Goal: Information Seeking & Learning: Learn about a topic

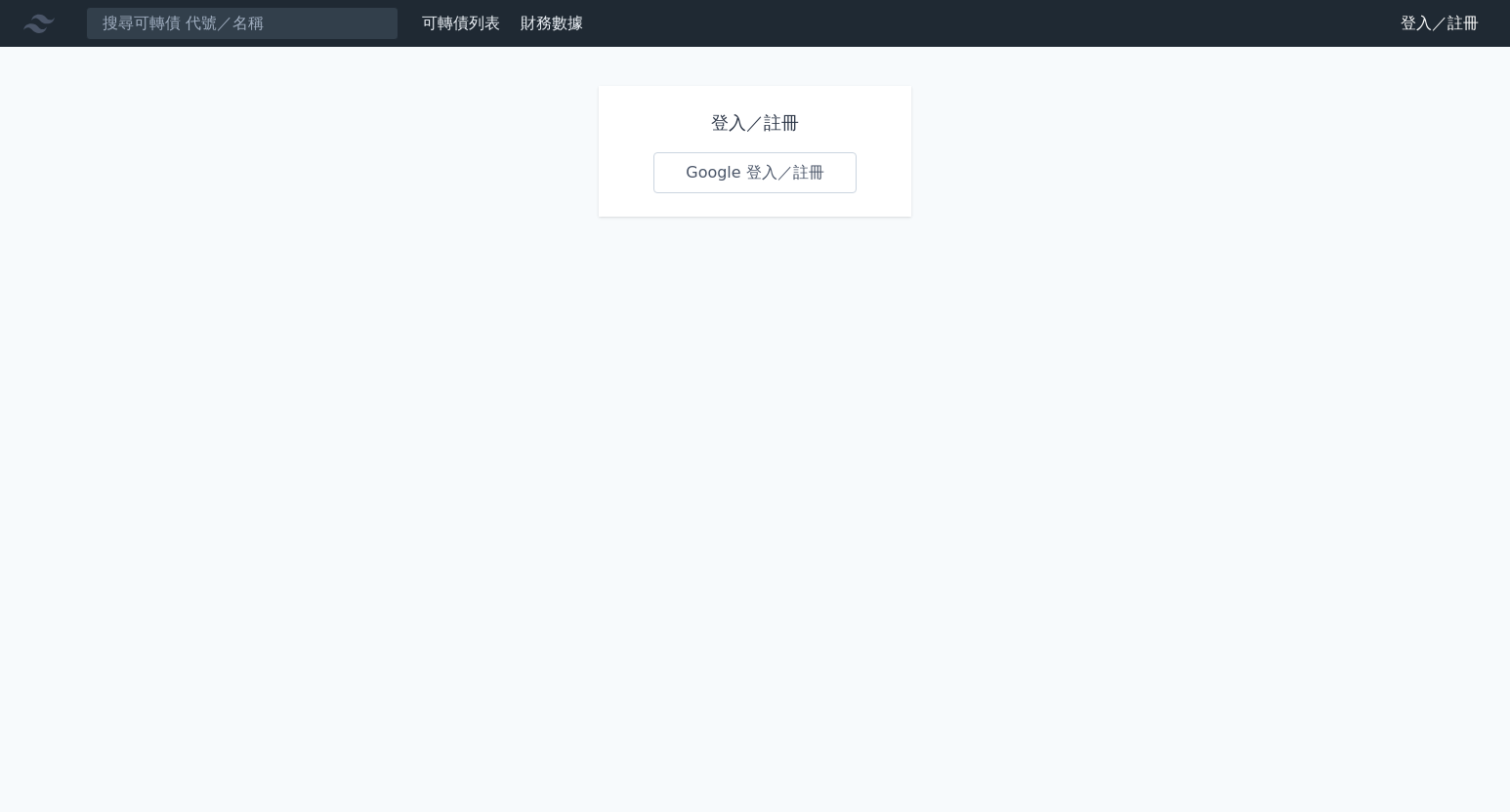
click at [712, 174] on link "Google 登入／註冊" at bounding box center [755, 173] width 203 height 41
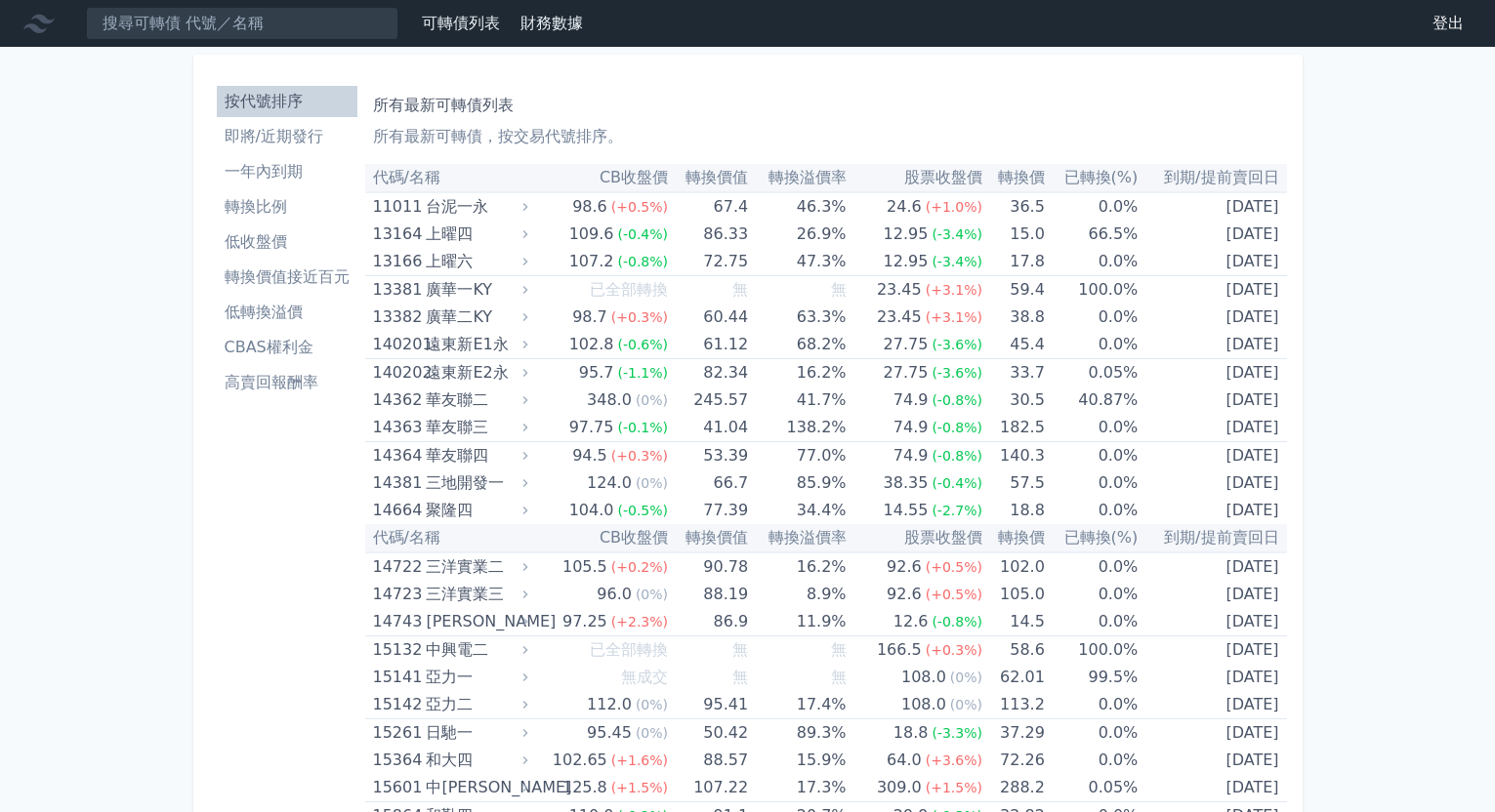
click at [289, 310] on li "低轉換溢價" at bounding box center [287, 312] width 140 height 24
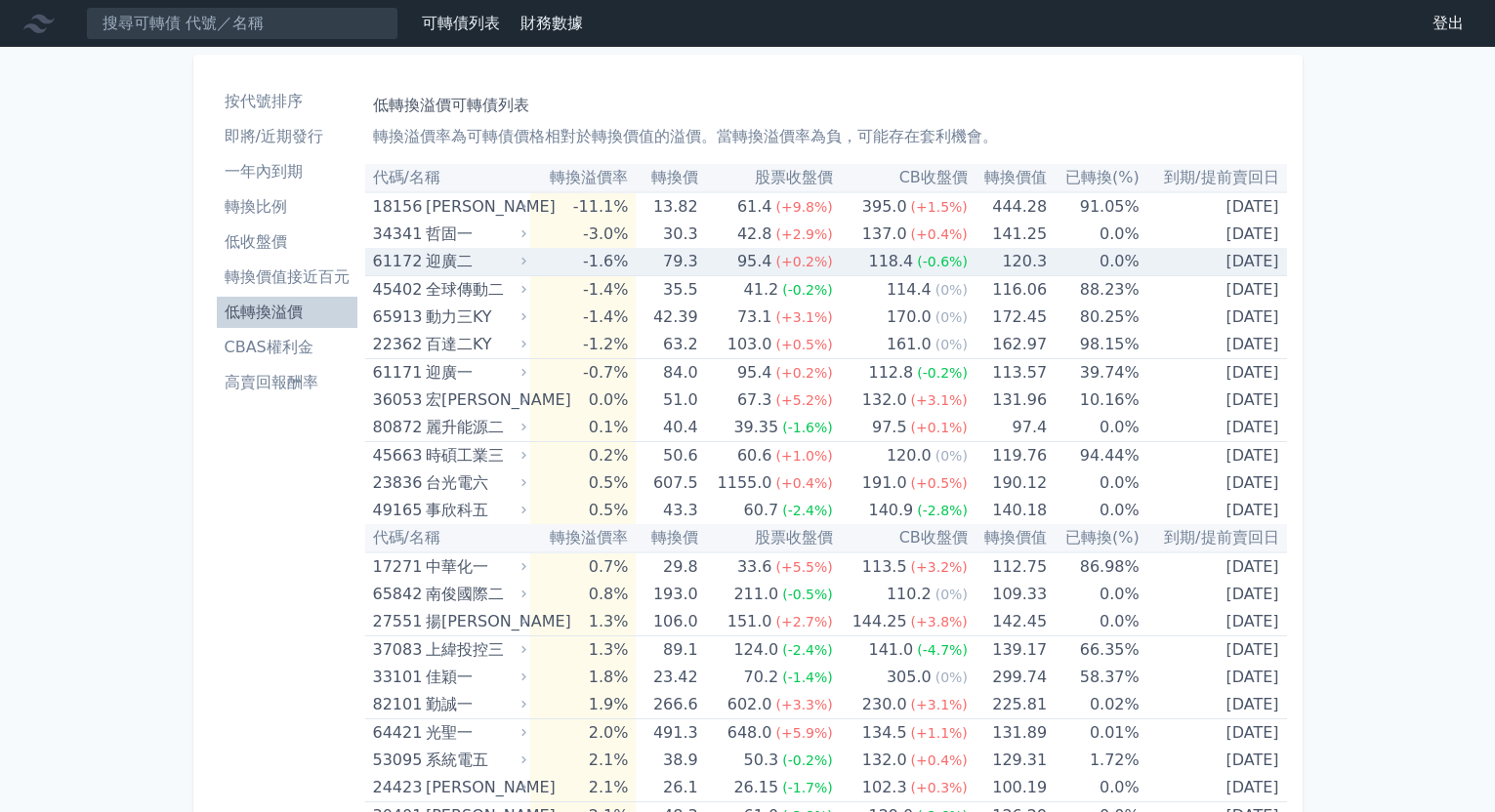
click at [508, 259] on div "迎廣二" at bounding box center [474, 262] width 96 height 27
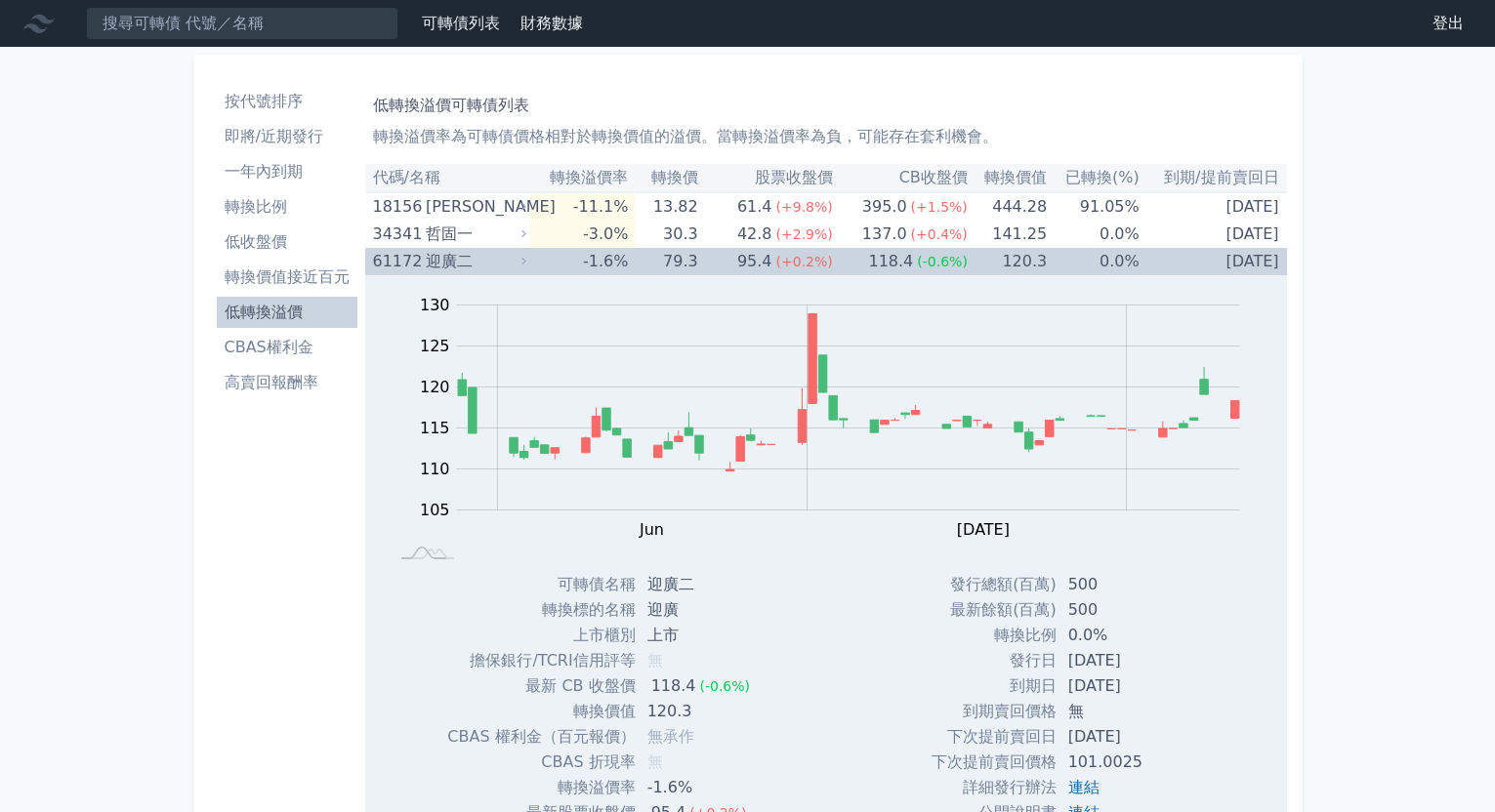
click at [502, 261] on div "迎廣二" at bounding box center [474, 262] width 96 height 27
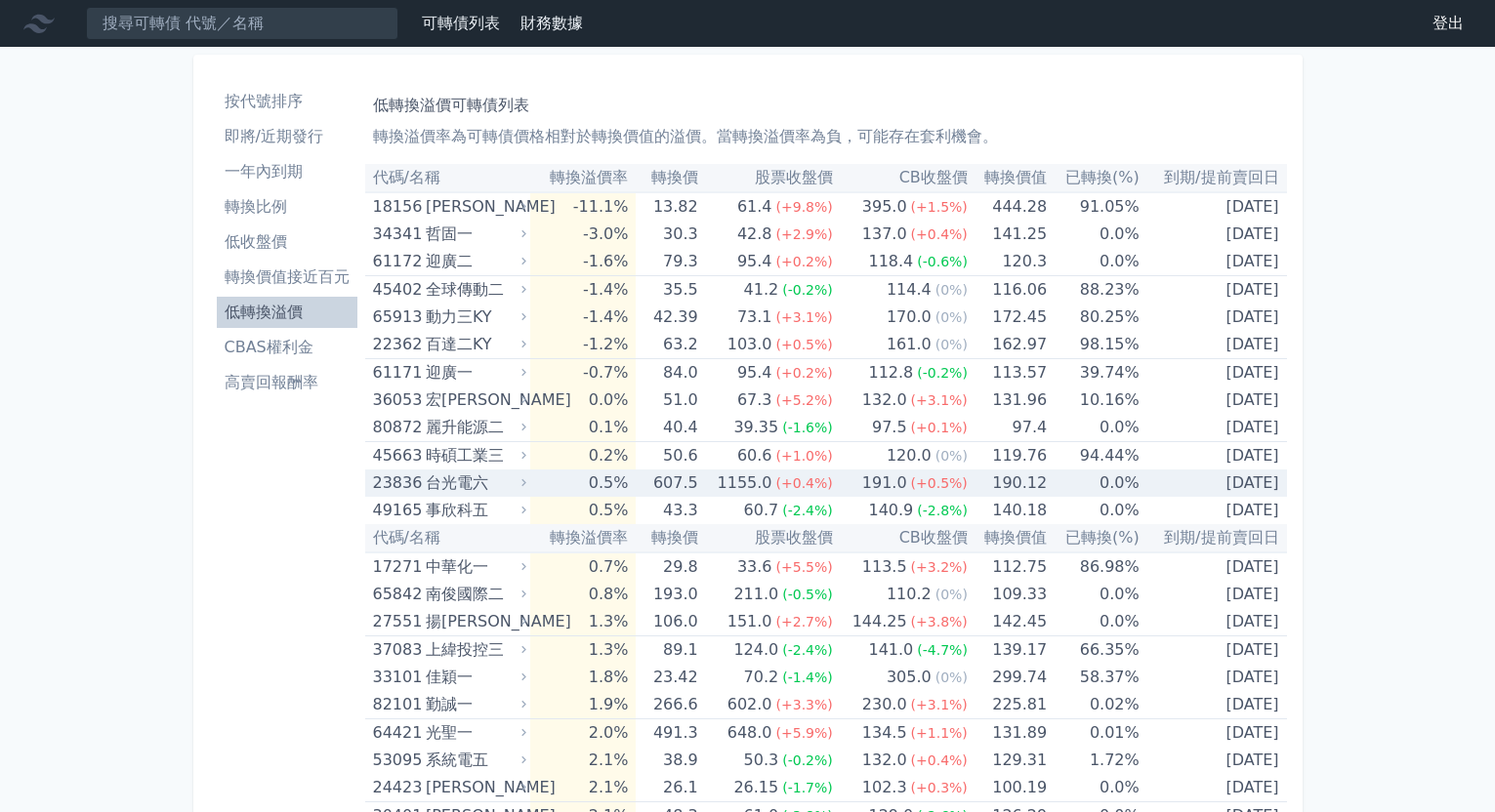
click at [739, 478] on div "1155.0" at bounding box center [746, 483] width 63 height 27
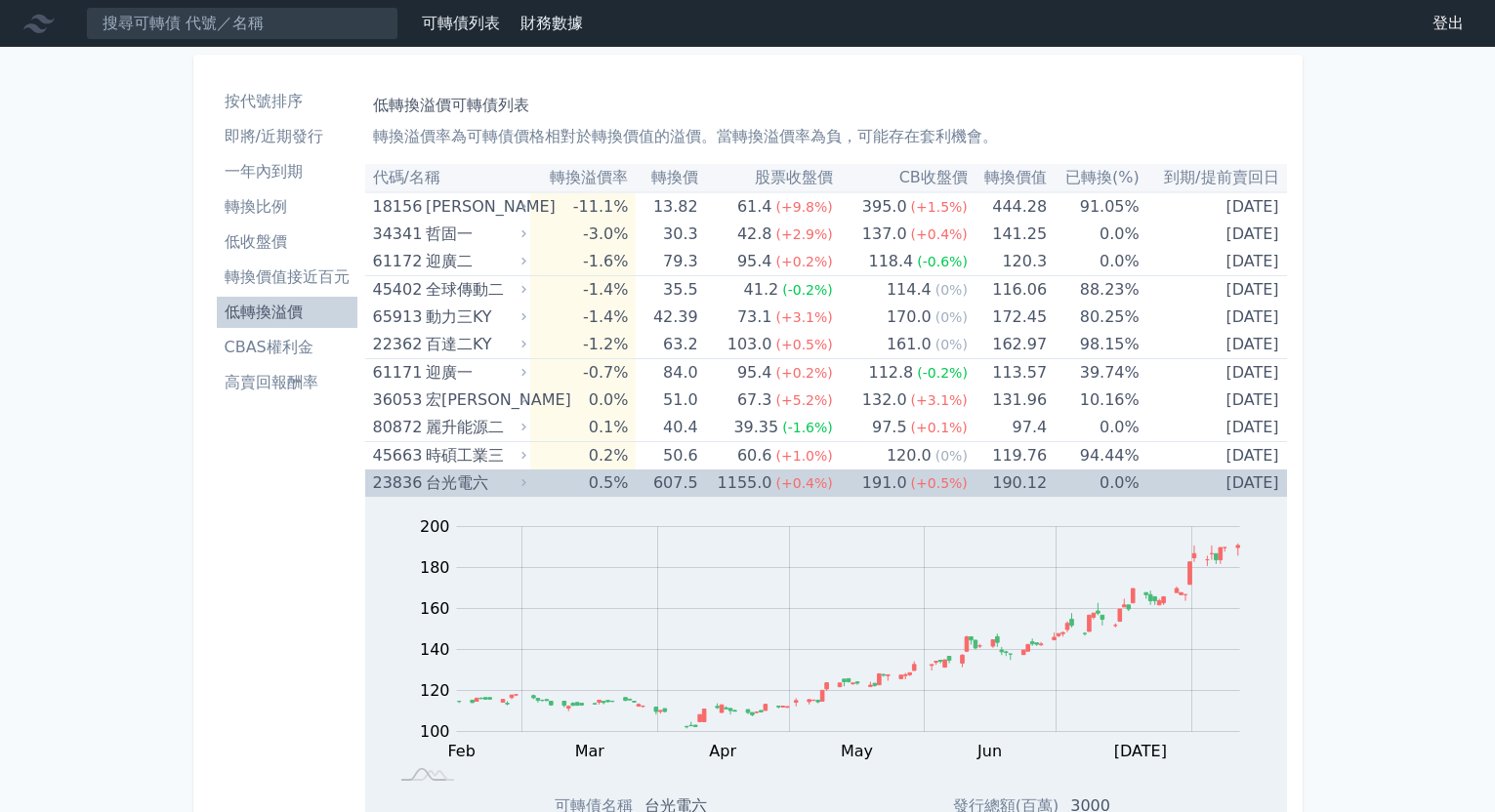
click at [739, 478] on div "1155.0" at bounding box center [746, 483] width 63 height 27
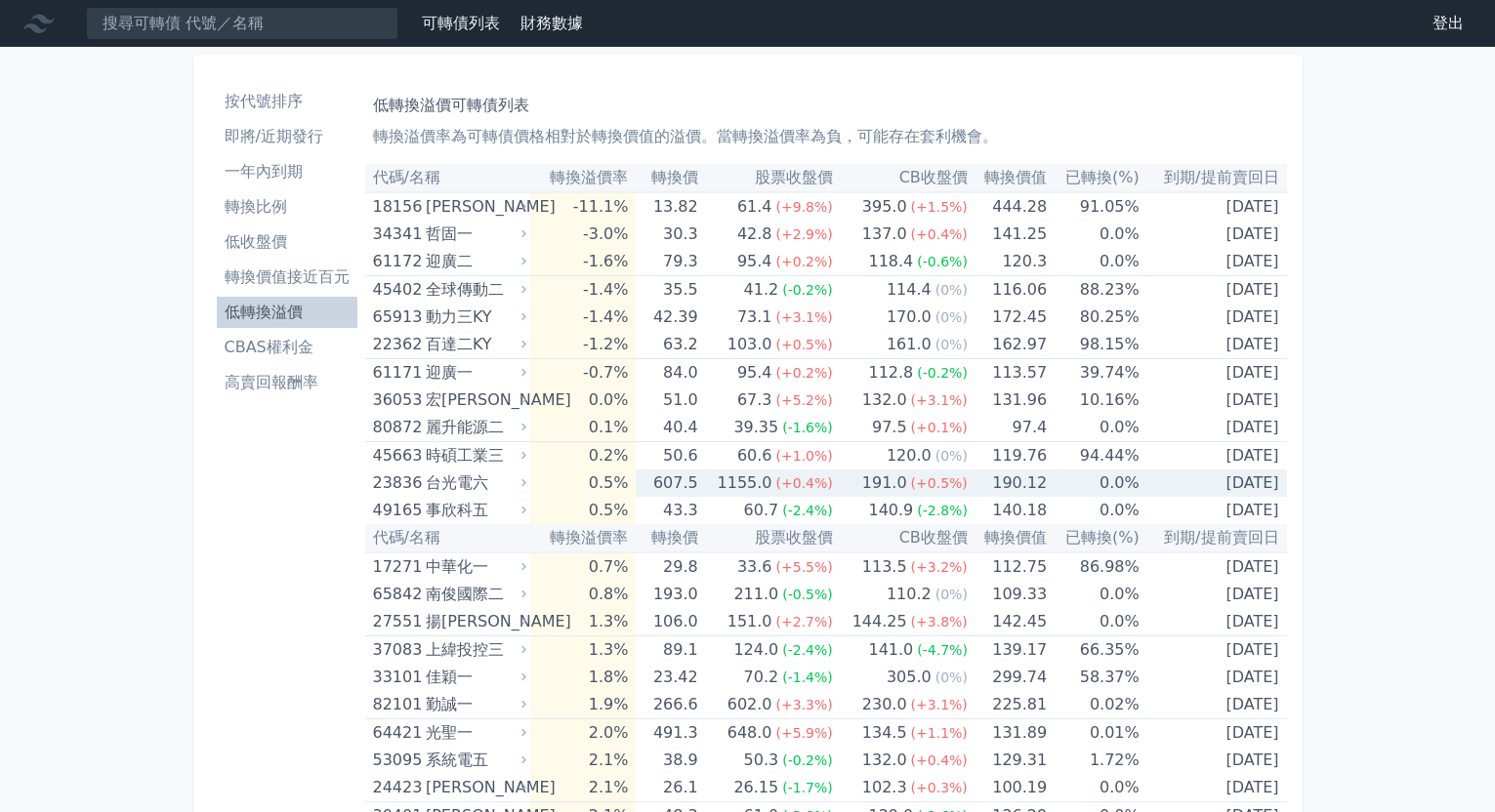
click at [454, 476] on div "台光電六" at bounding box center [474, 483] width 96 height 27
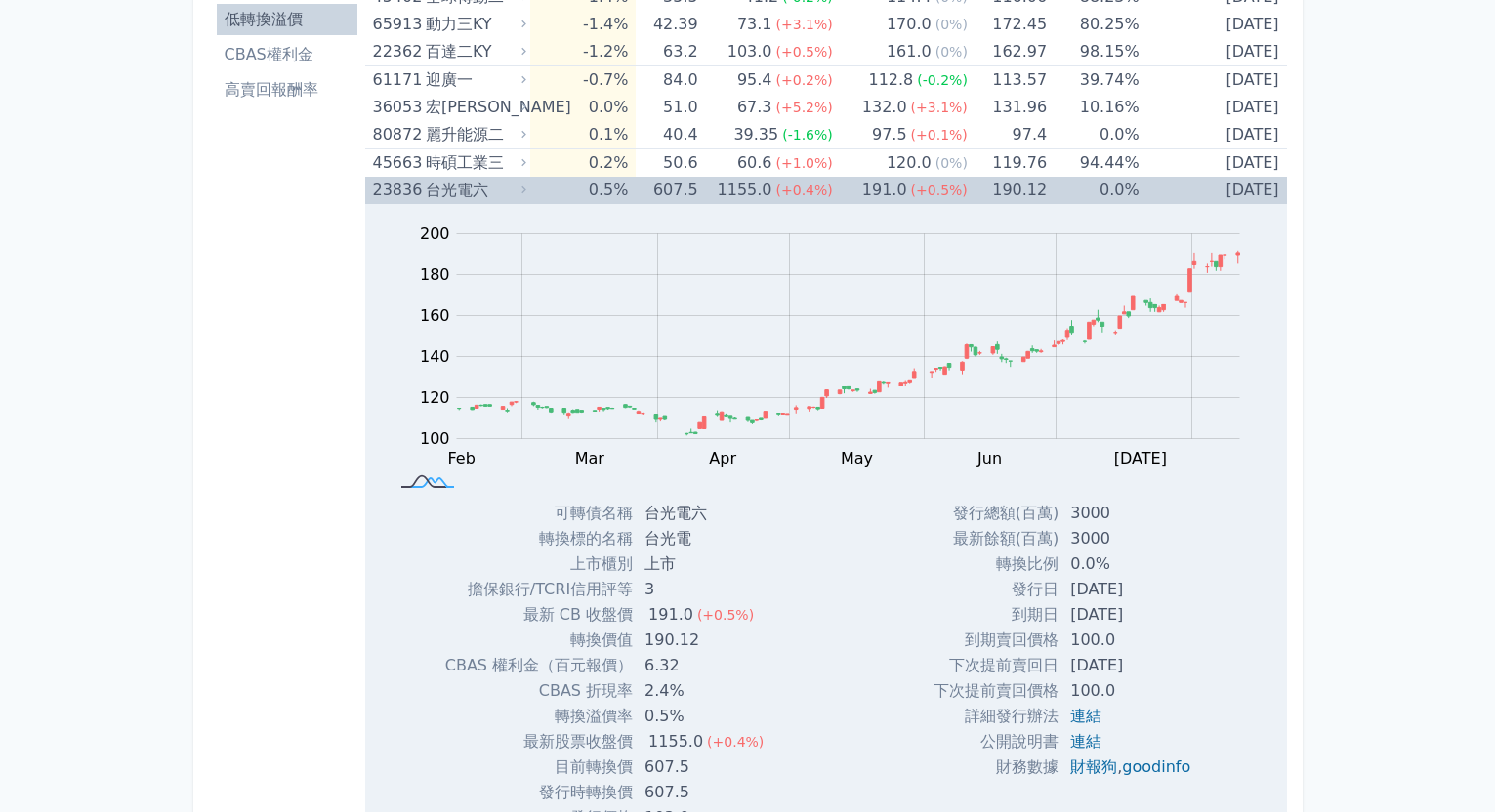
scroll to position [391, 0]
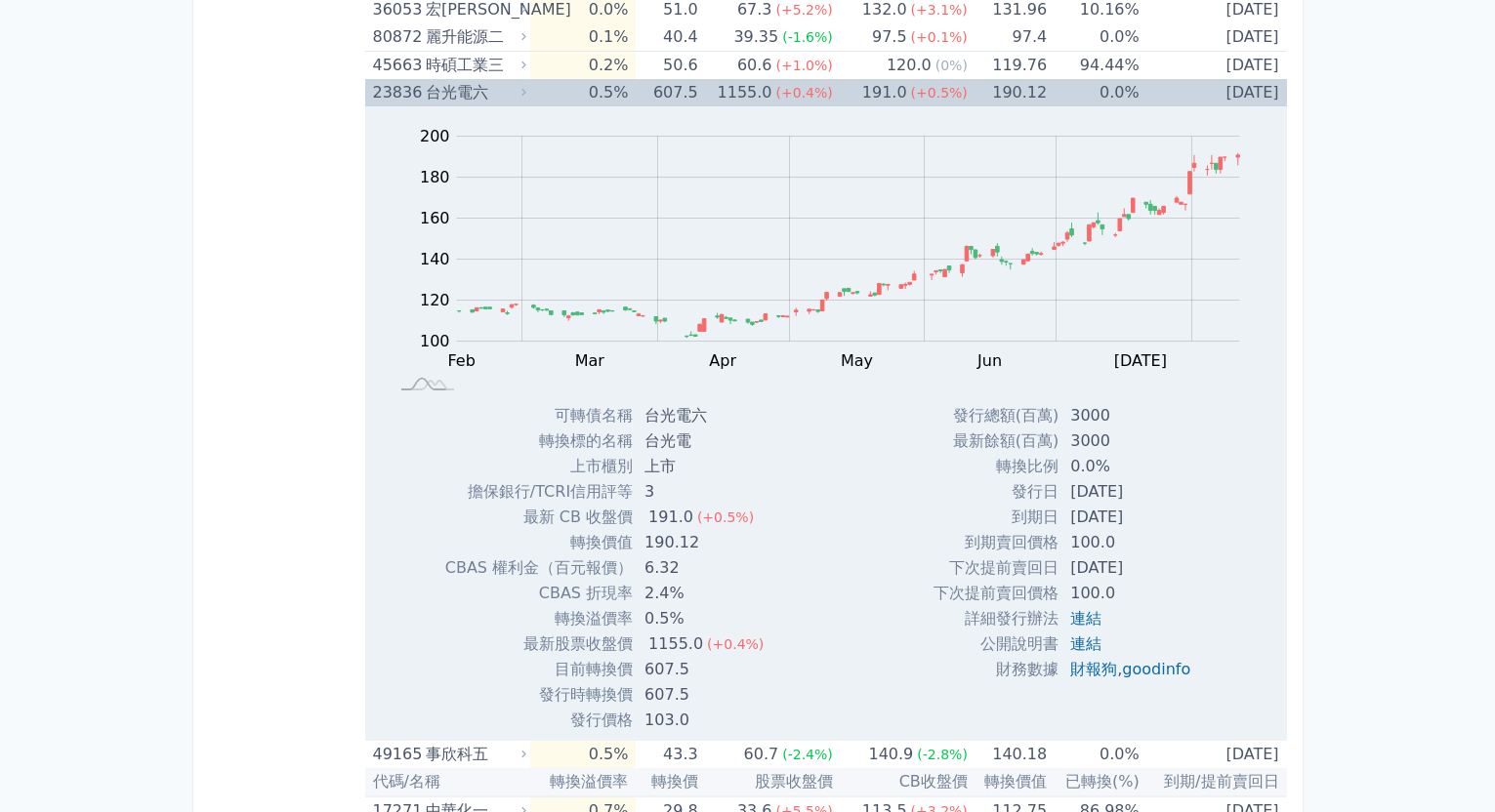
click at [513, 95] on div "台光電六" at bounding box center [474, 93] width 96 height 27
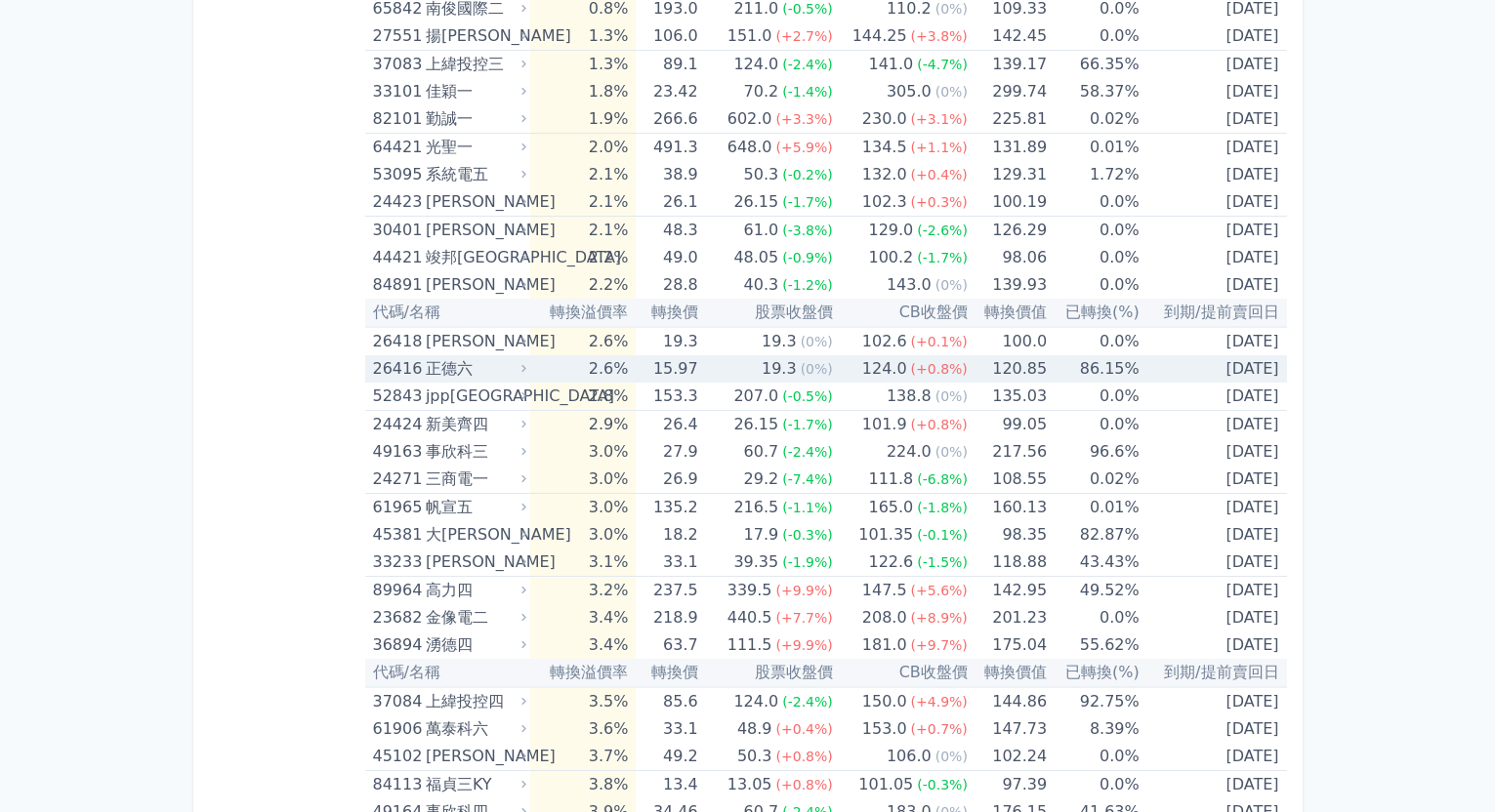
scroll to position [683, 0]
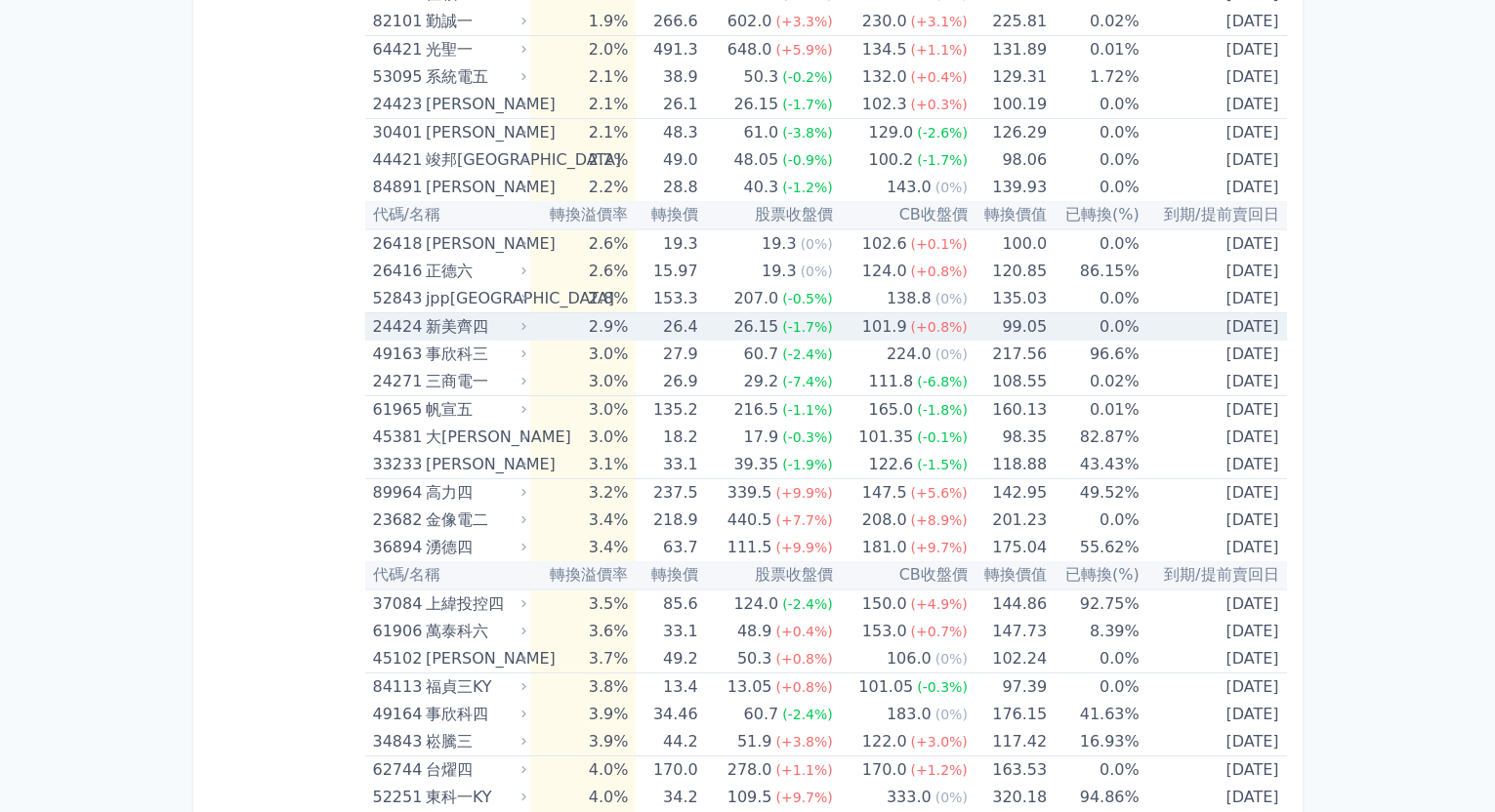
click at [500, 327] on div "新美齊四" at bounding box center [474, 327] width 96 height 27
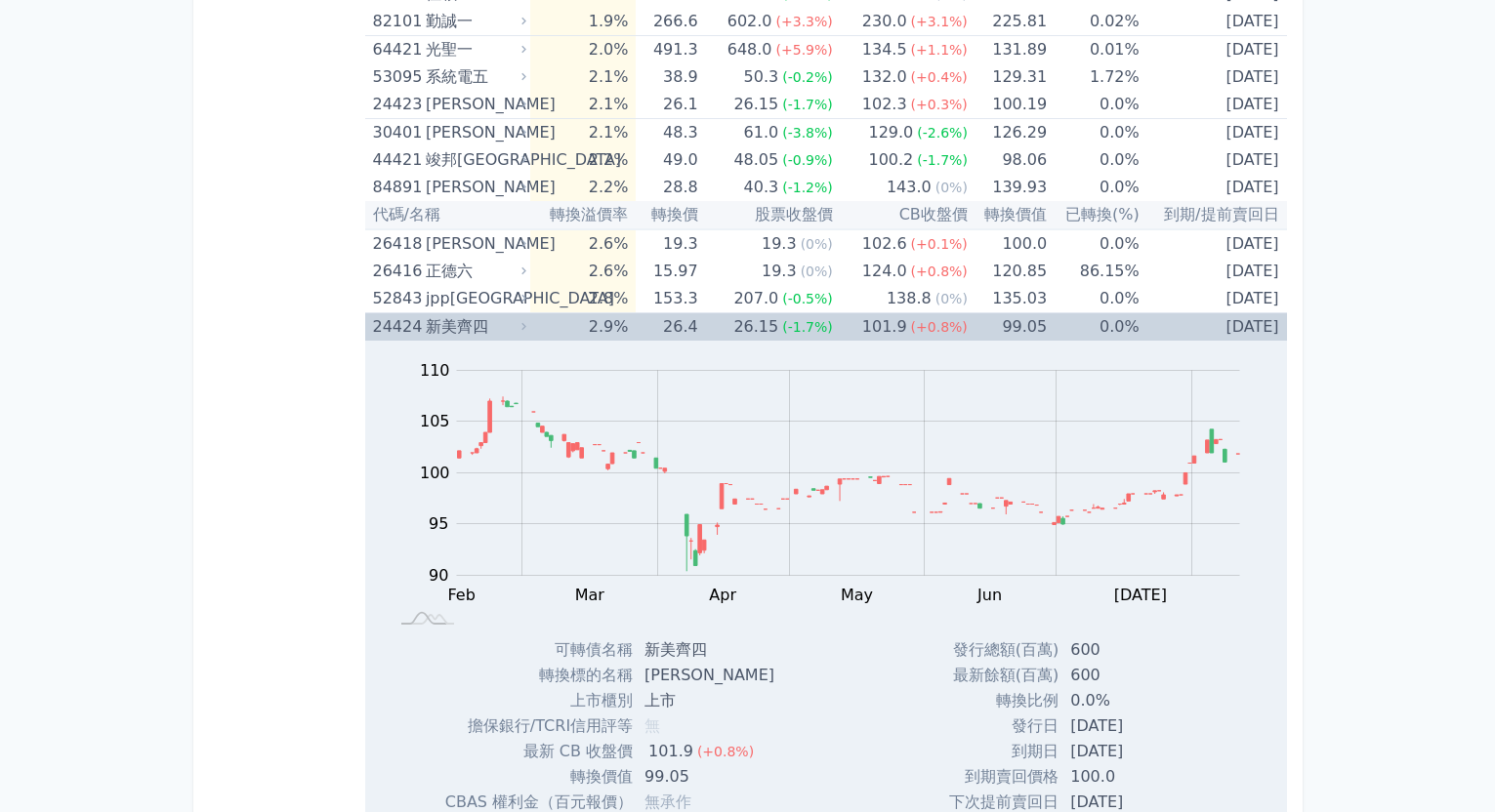
scroll to position [879, 0]
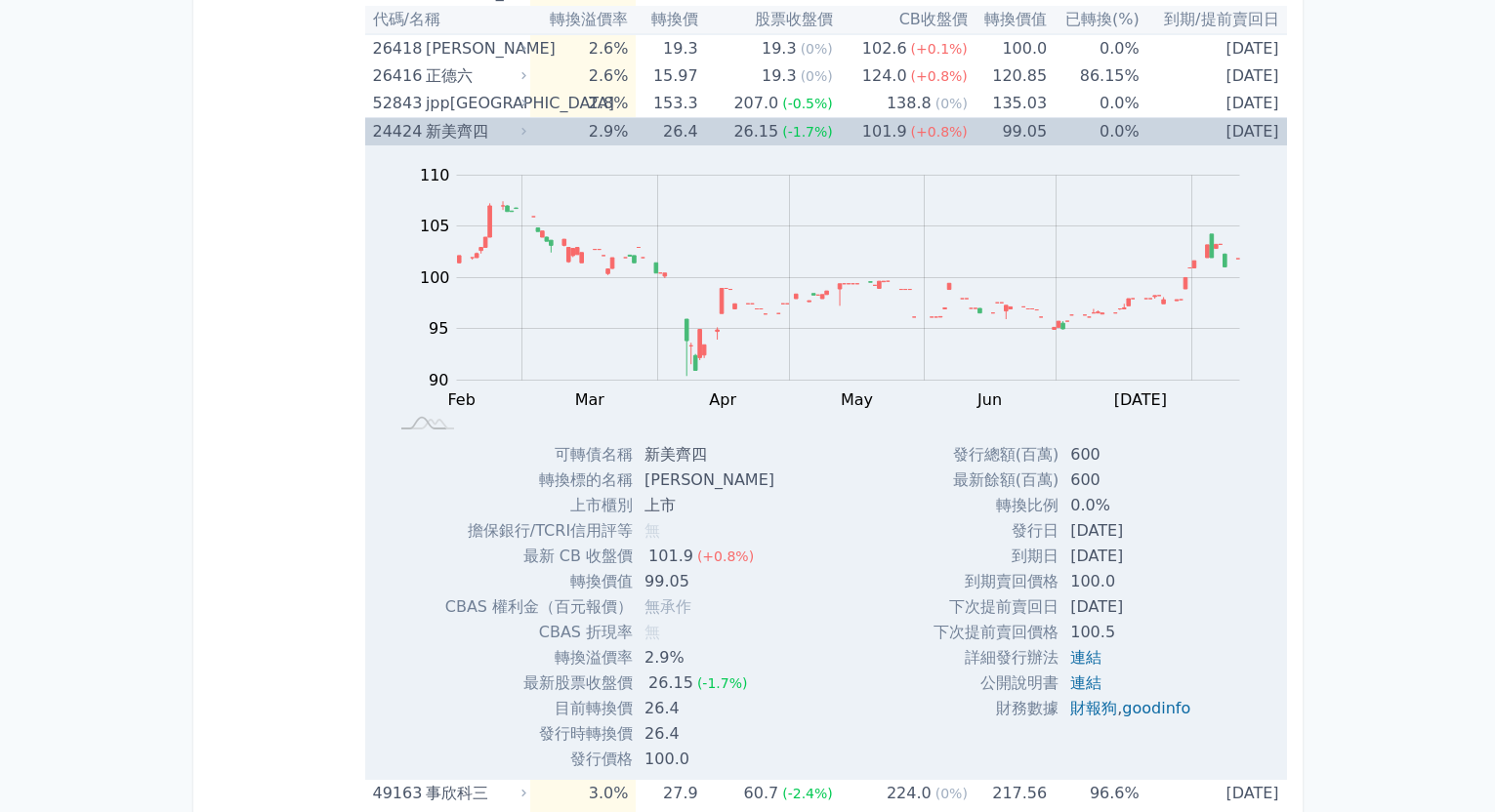
click at [496, 133] on div "新美齊四" at bounding box center [474, 132] width 96 height 27
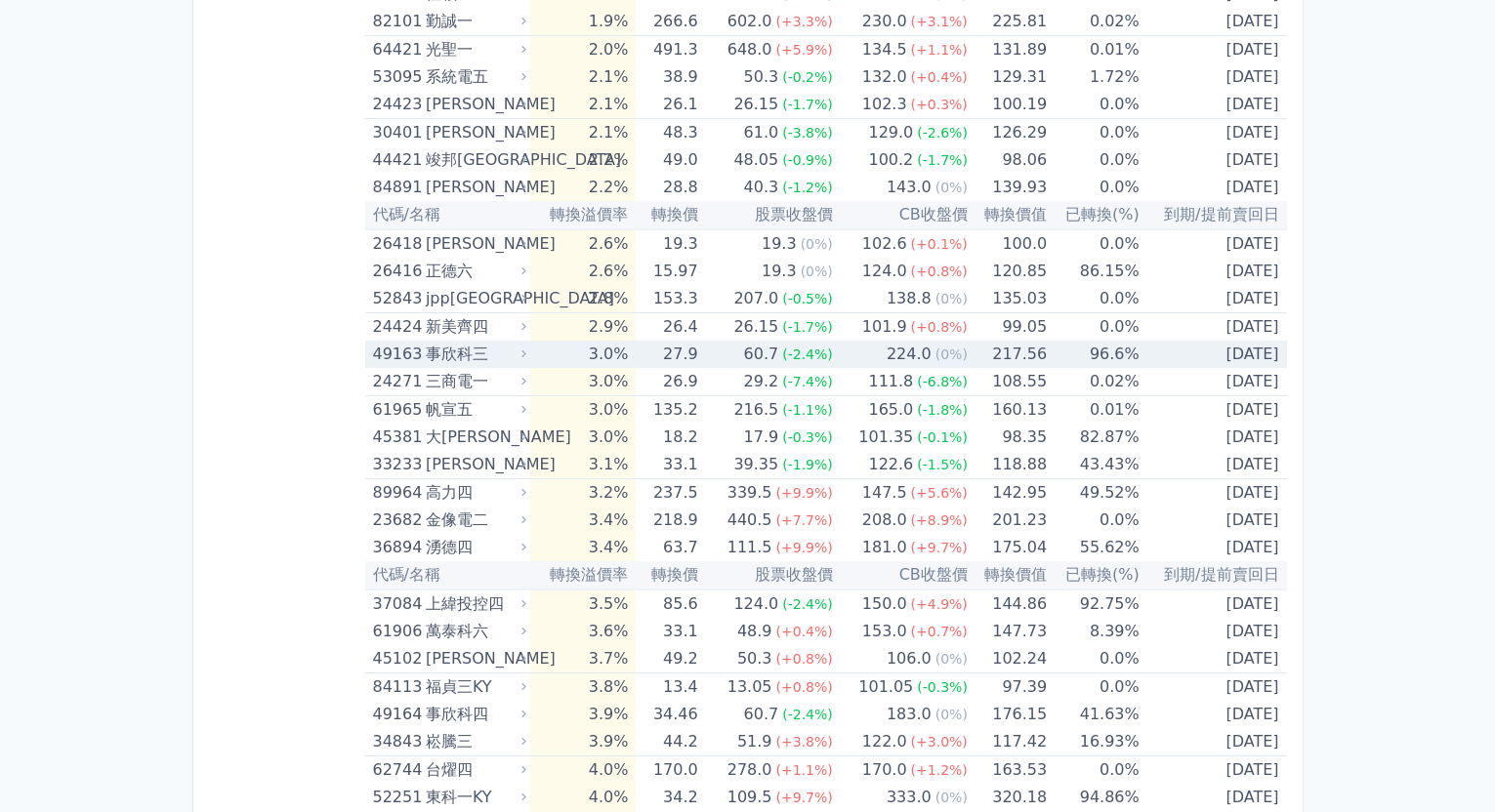
scroll to position [0, 0]
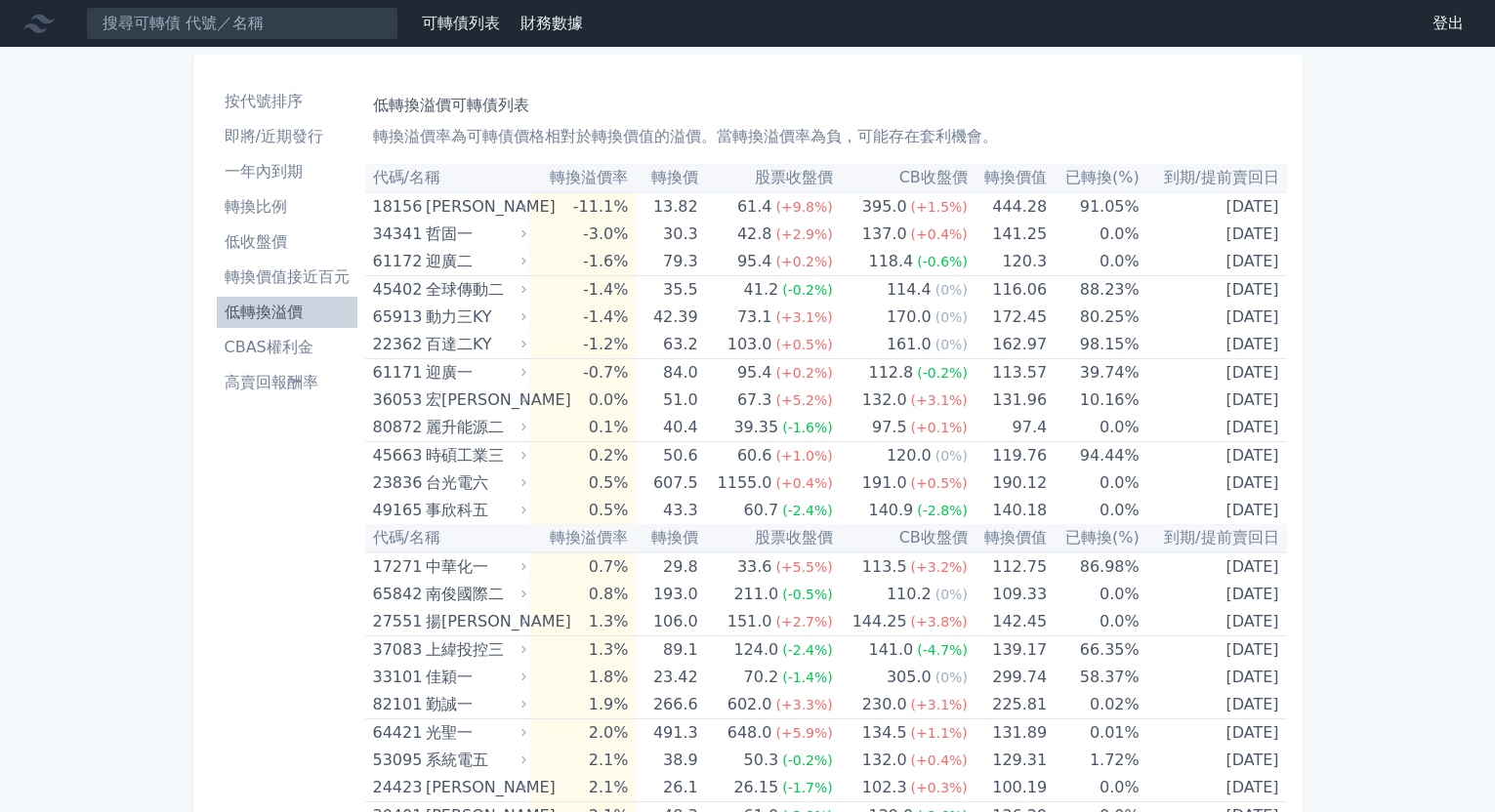
click at [332, 351] on li "CBAS權利金" at bounding box center [287, 348] width 140 height 24
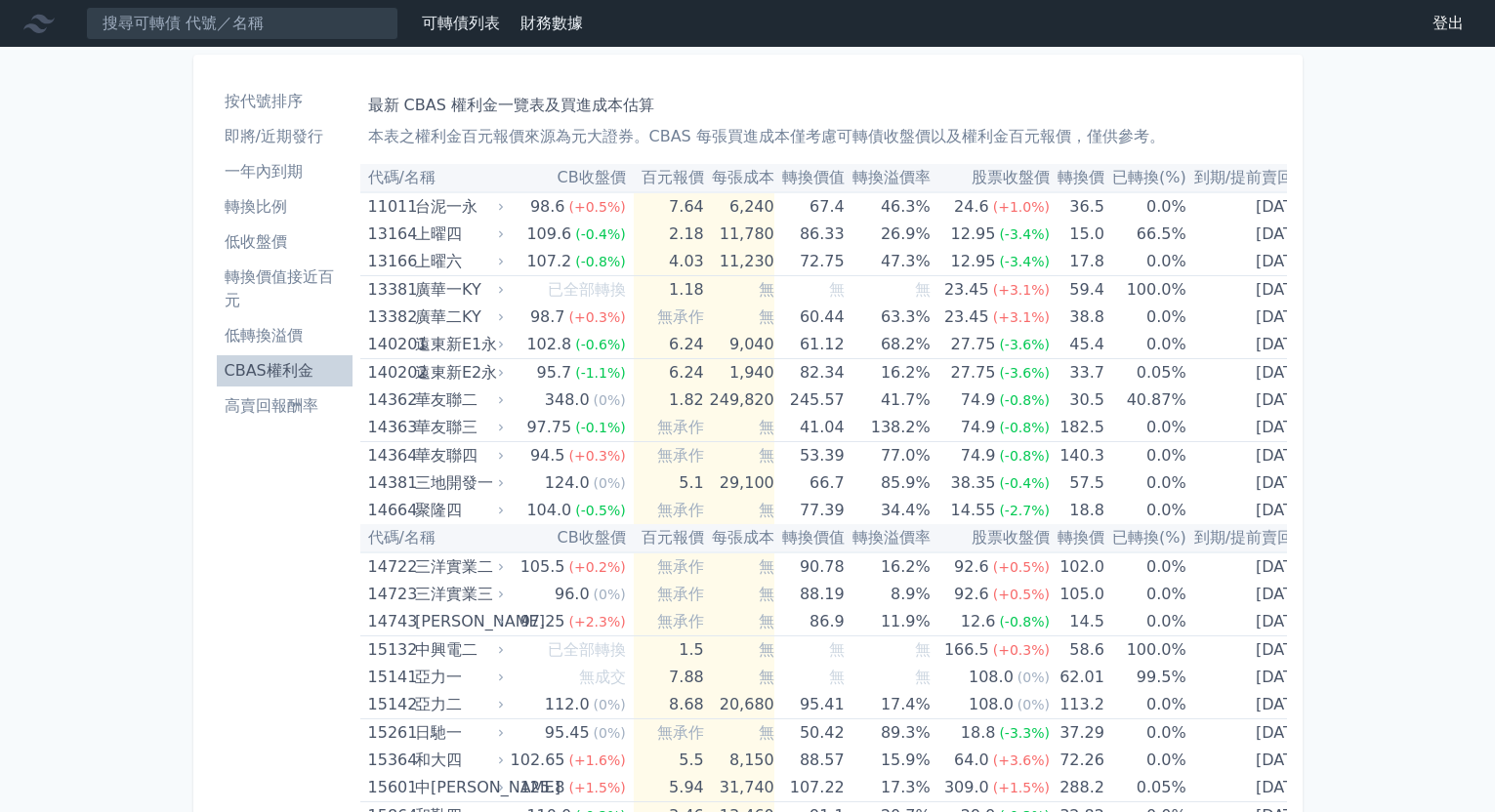
click at [314, 146] on li "即將/近期發行" at bounding box center [285, 136] width 136 height 24
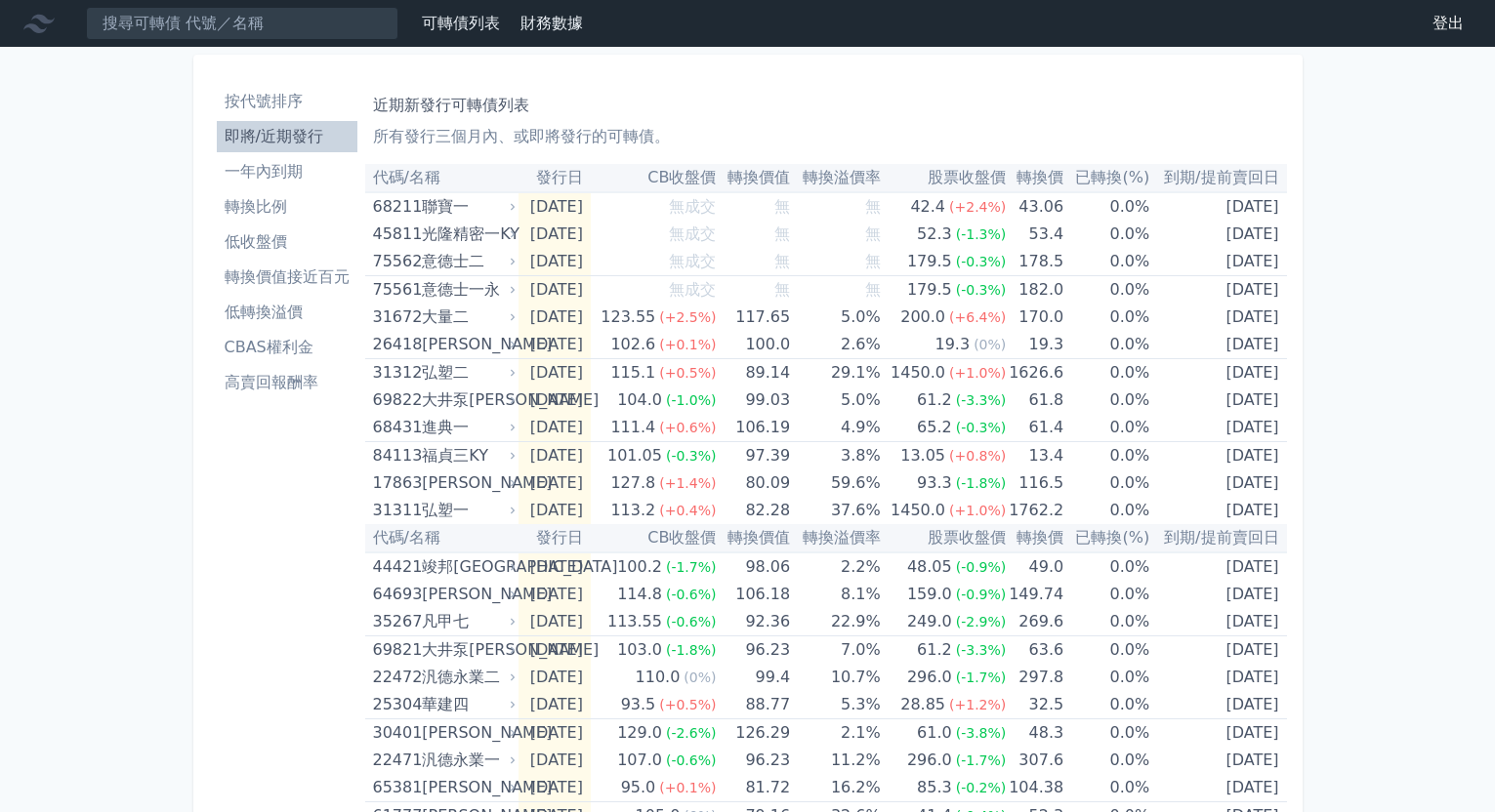
click at [288, 392] on li "高賣回報酬率" at bounding box center [287, 383] width 140 height 24
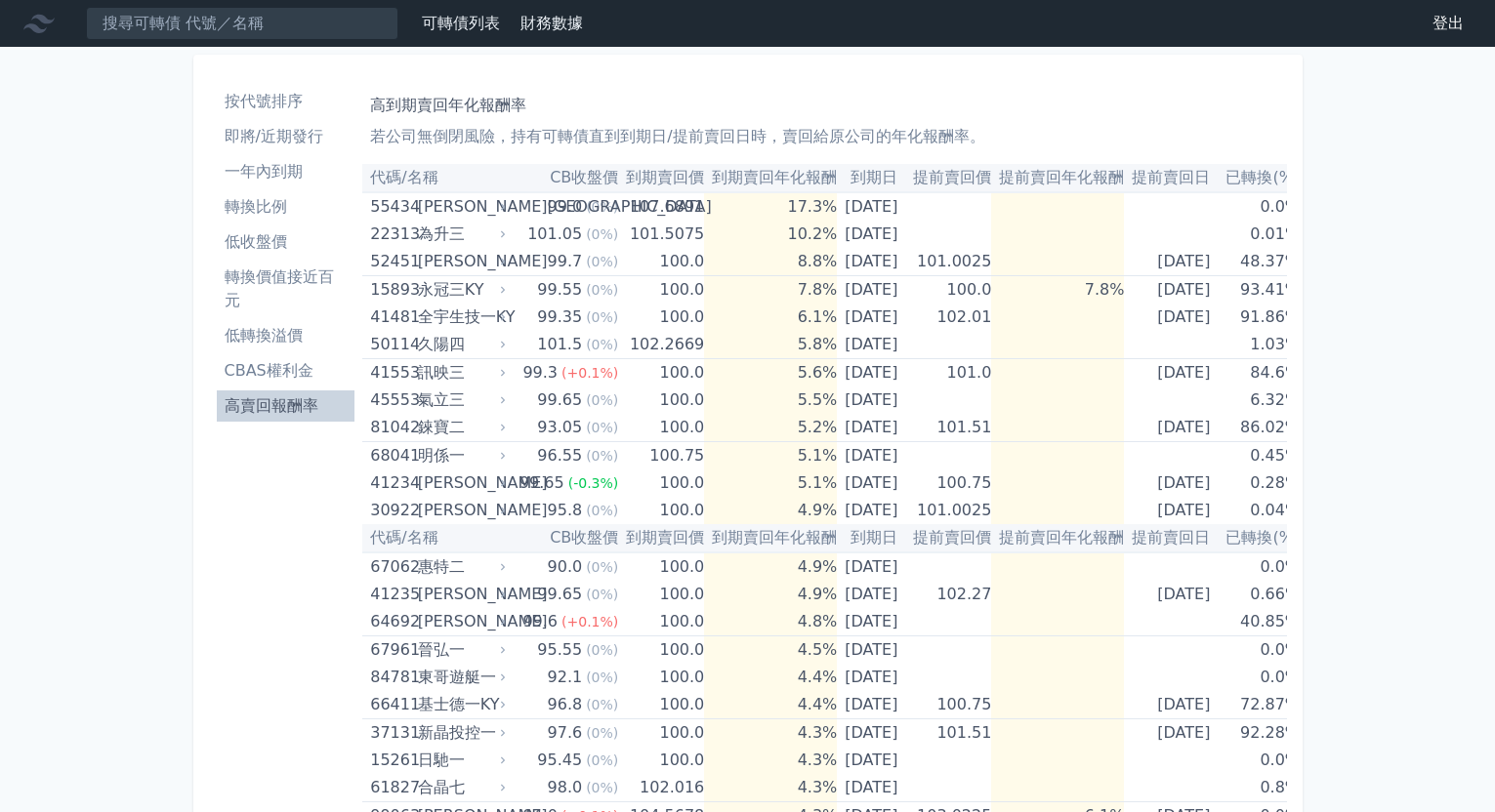
click at [315, 379] on li "CBAS權利金" at bounding box center [286, 371] width 138 height 24
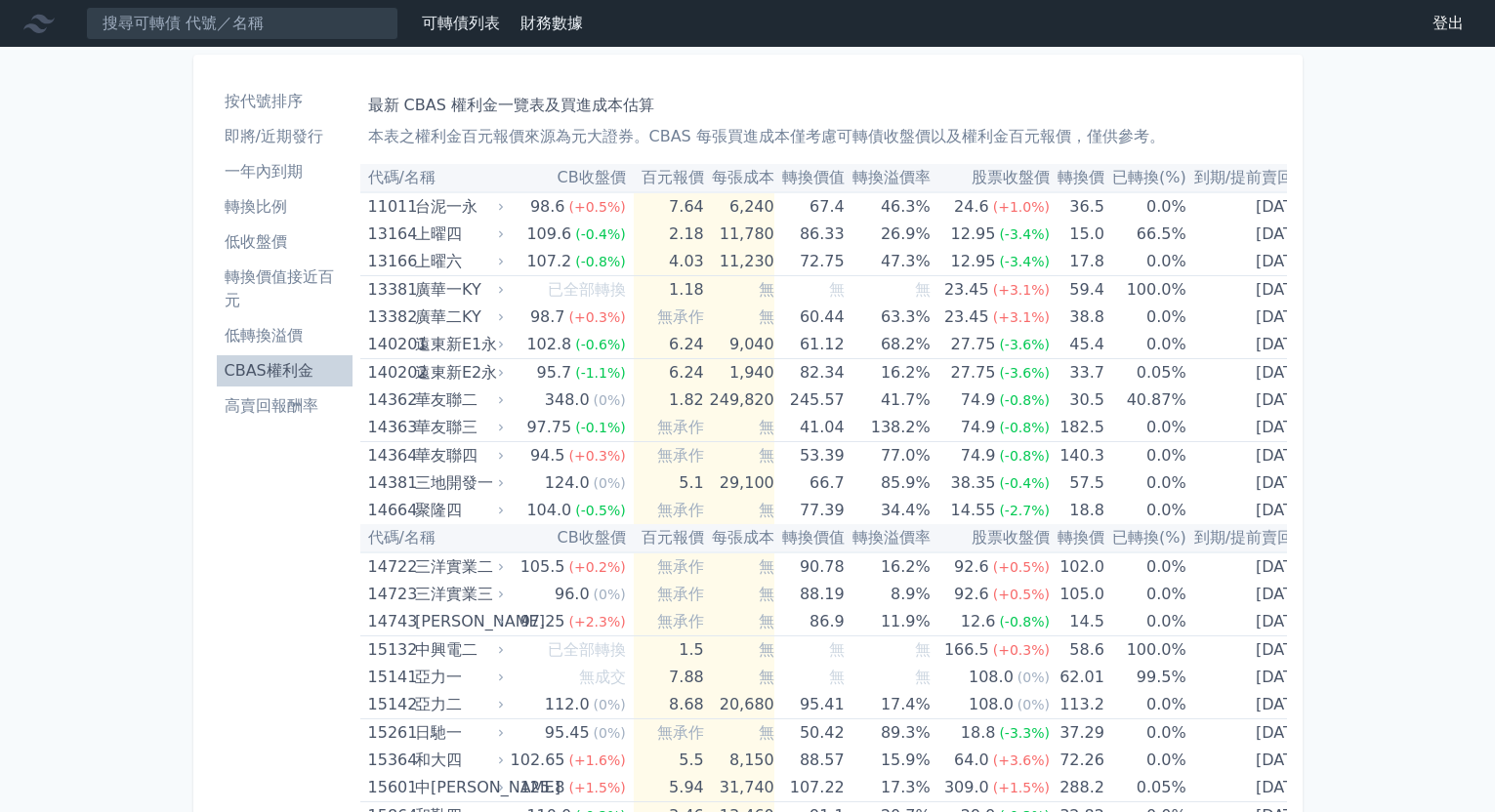
click at [272, 308] on li "轉換價值接近百元" at bounding box center [285, 289] width 136 height 47
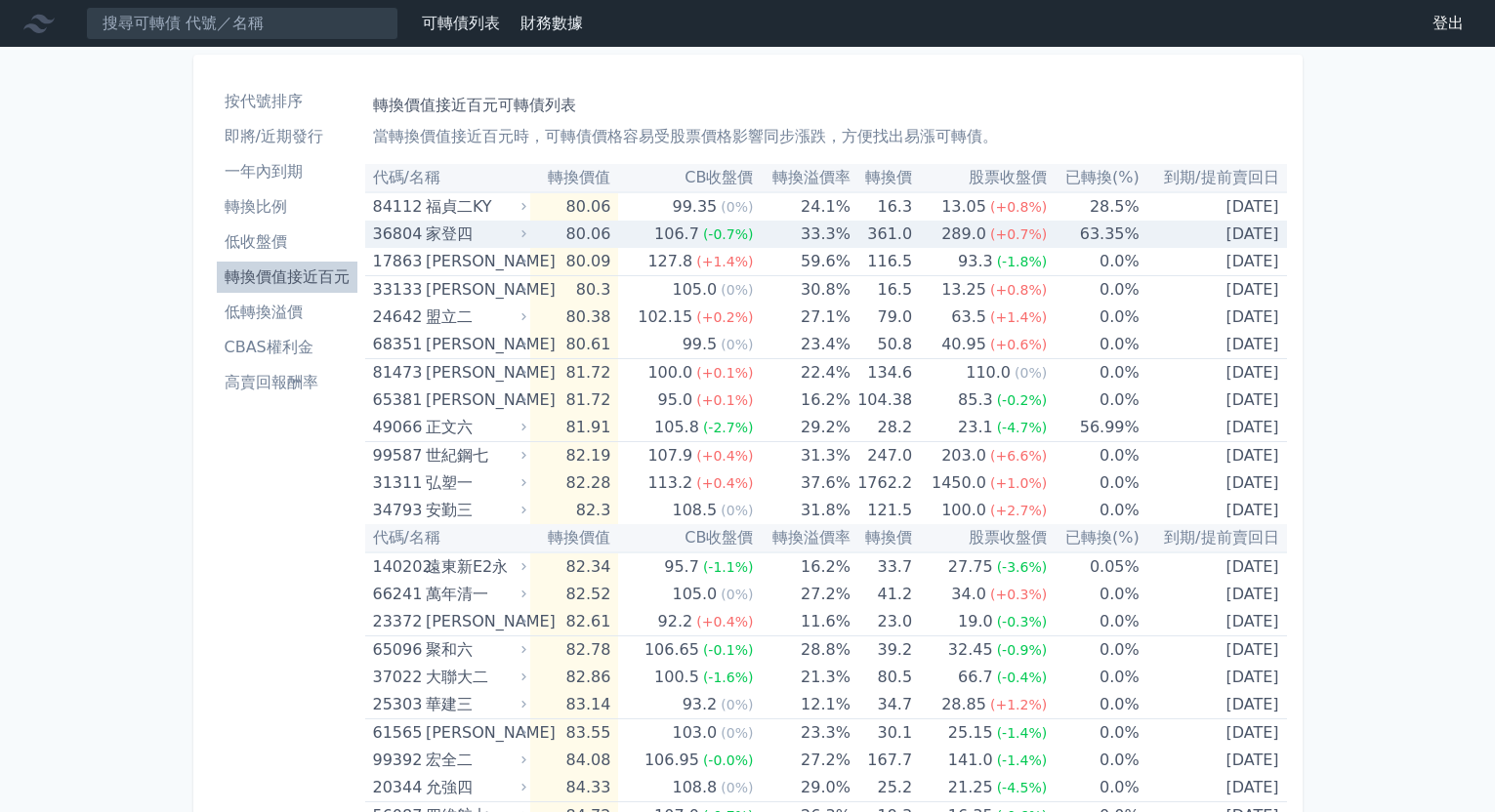
click at [892, 245] on td "361.0" at bounding box center [881, 235] width 62 height 27
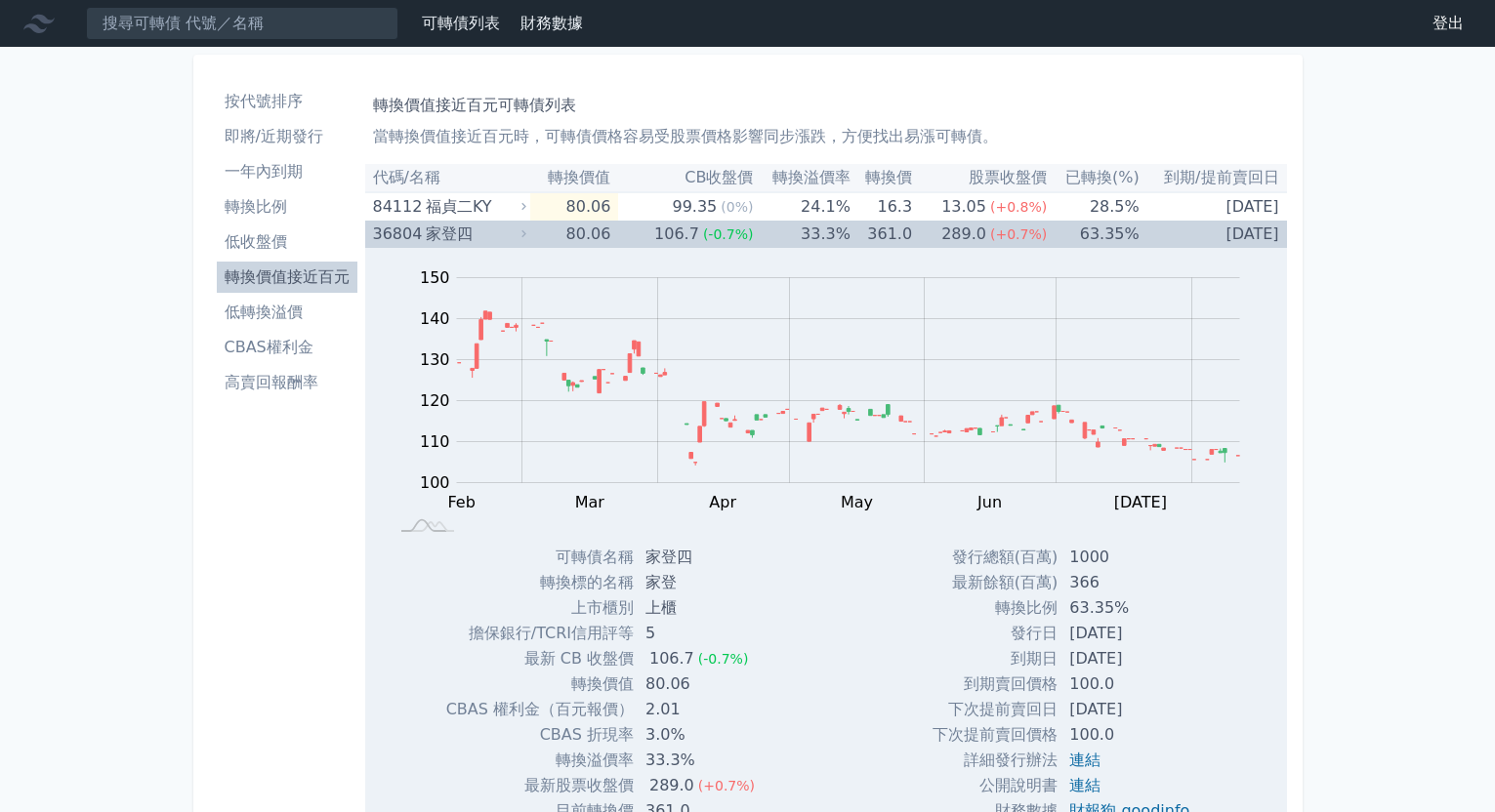
click at [902, 243] on td "361.0" at bounding box center [881, 235] width 62 height 27
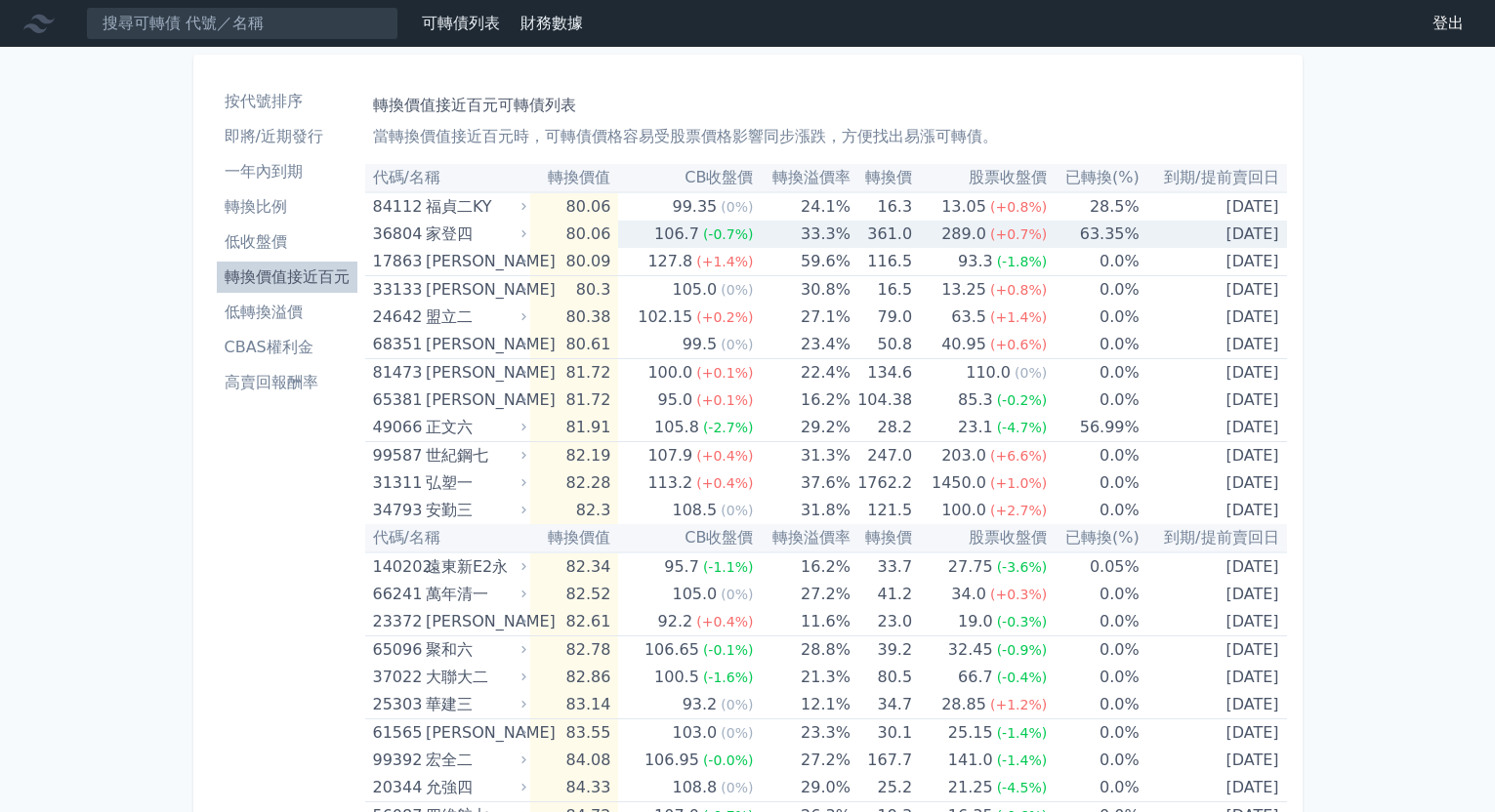
click at [980, 237] on div "289.0" at bounding box center [965, 235] width 53 height 27
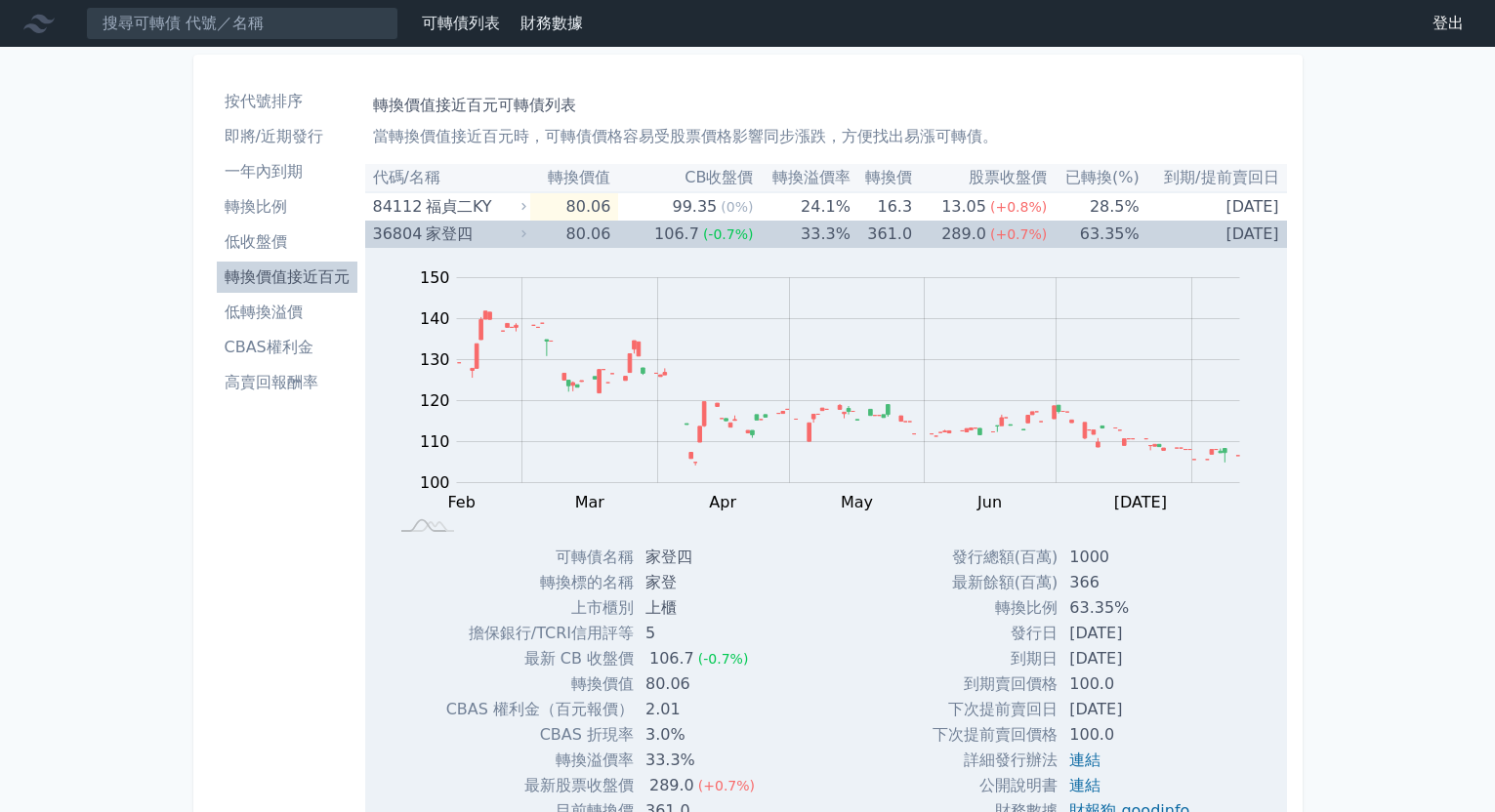
click at [974, 235] on div "289.0" at bounding box center [965, 235] width 53 height 27
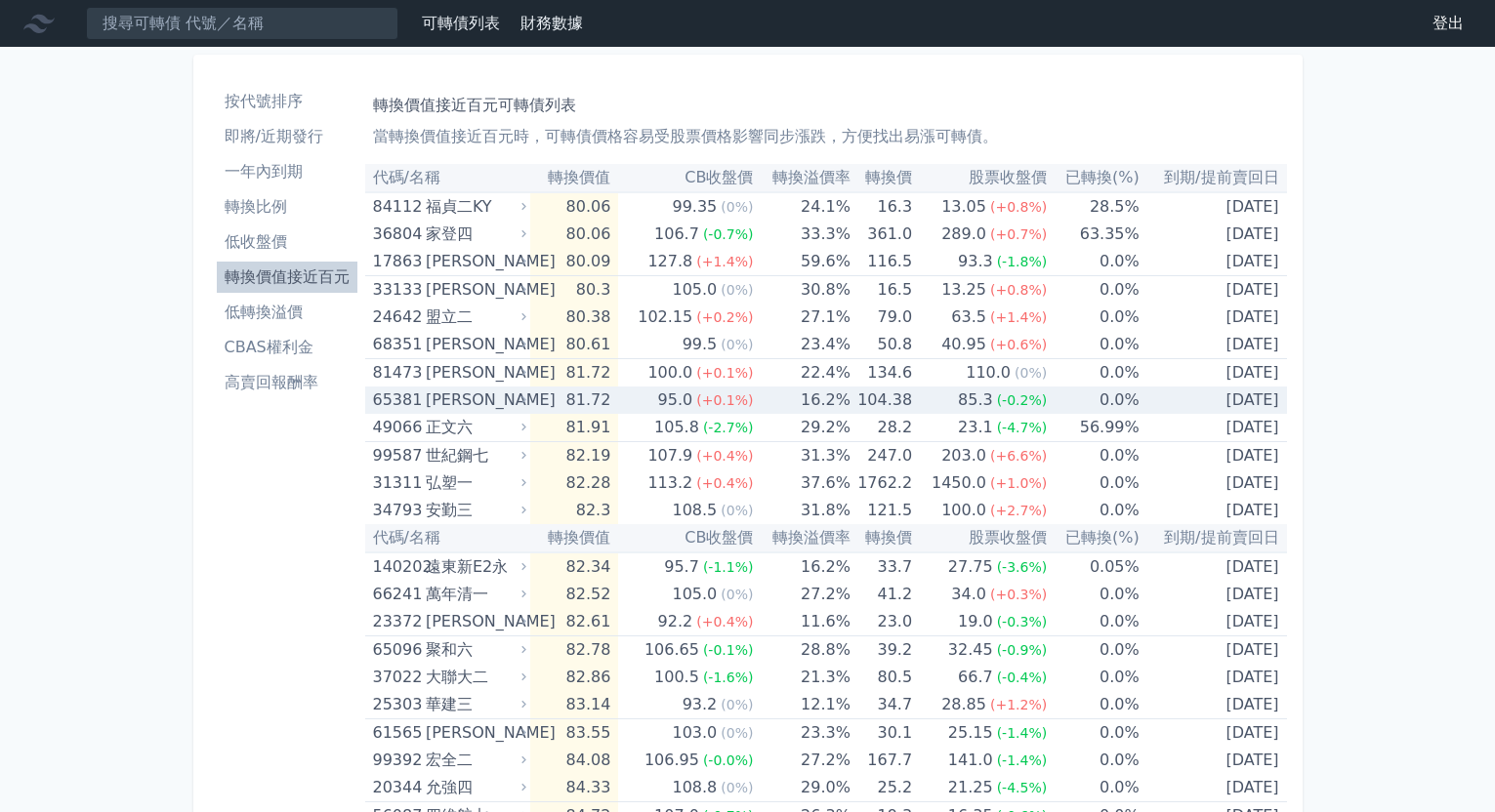
scroll to position [391, 0]
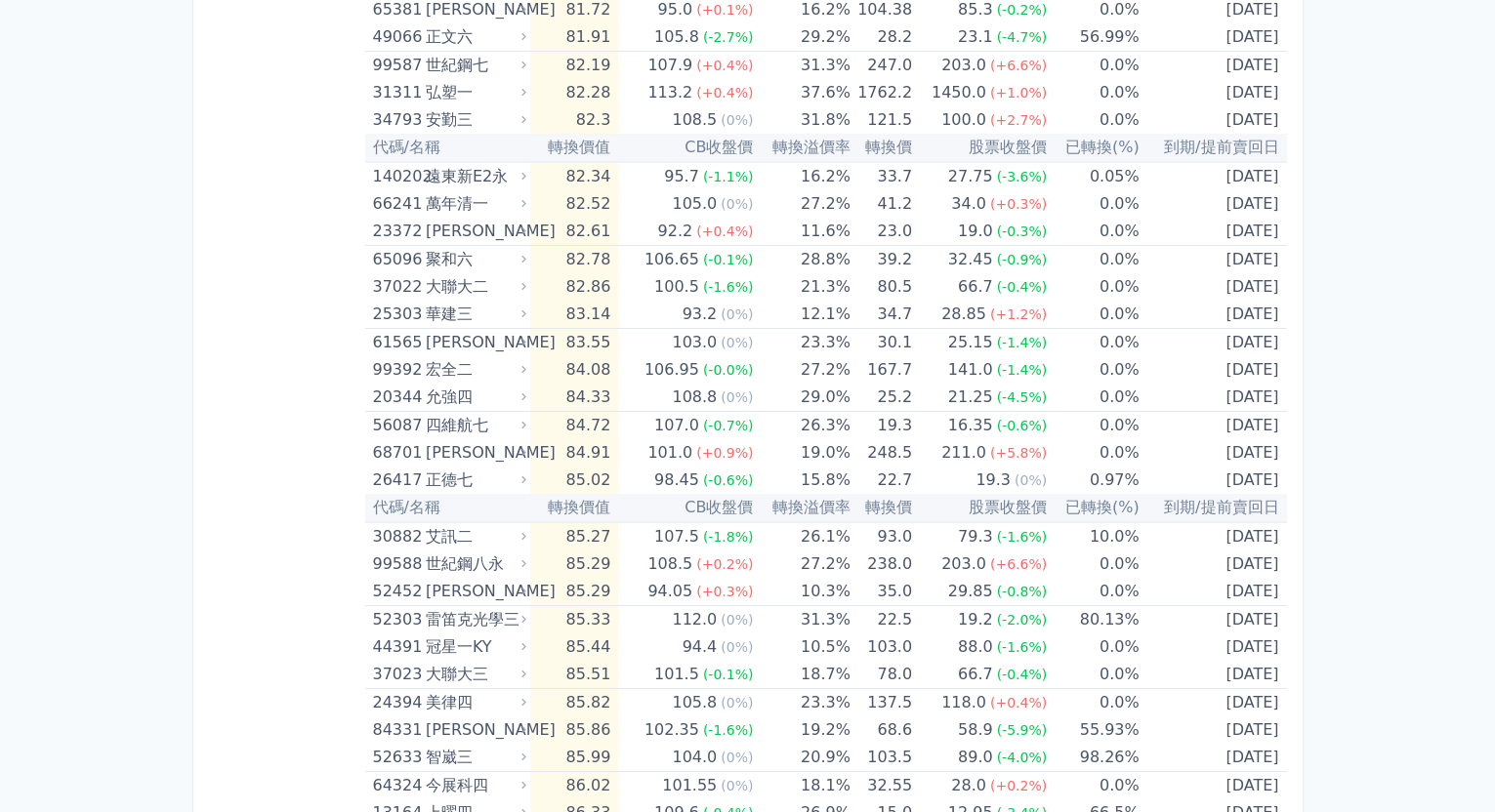
click at [823, 153] on th "轉換溢價率" at bounding box center [802, 147] width 96 height 28
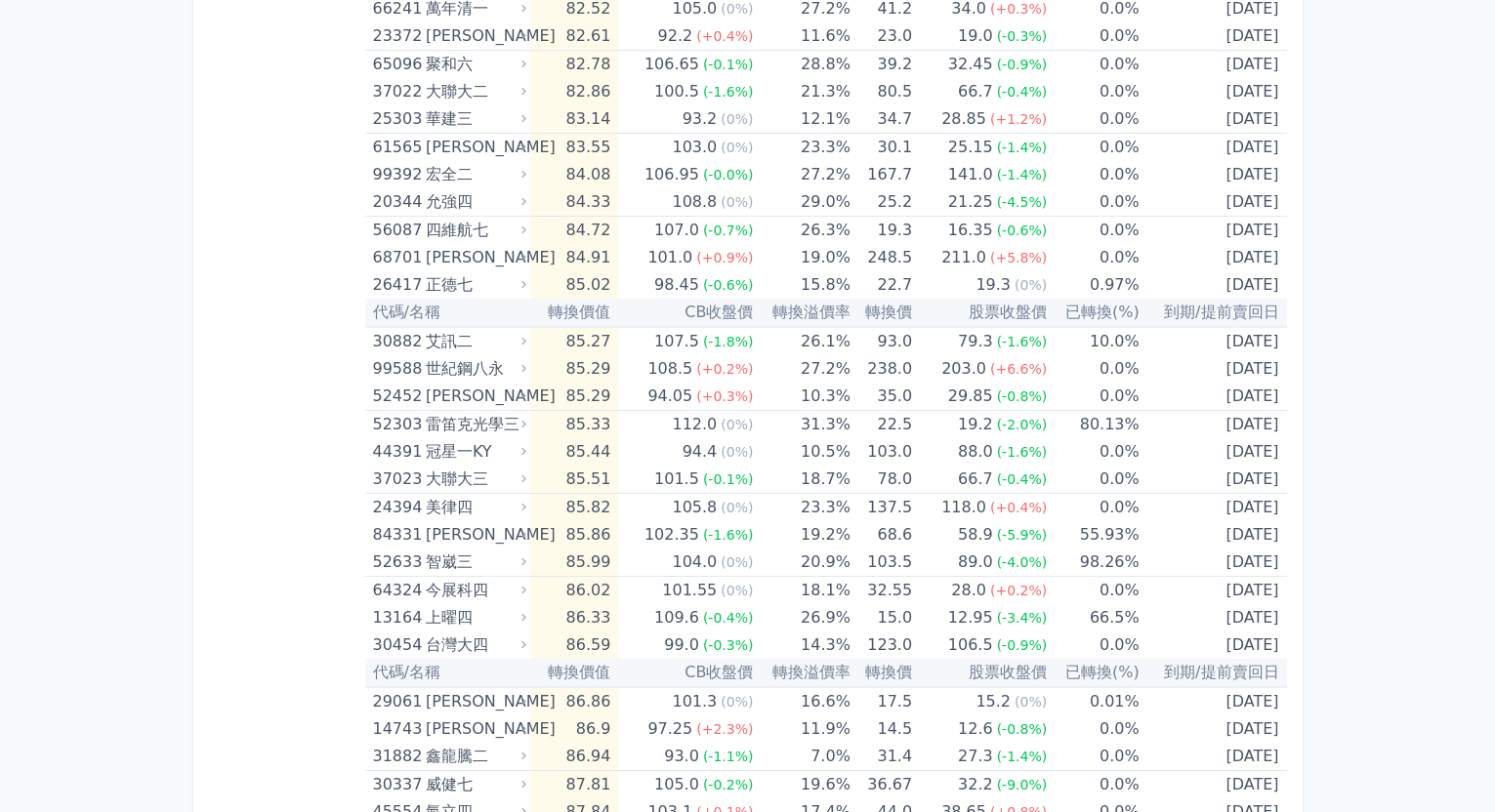
scroll to position [0, 0]
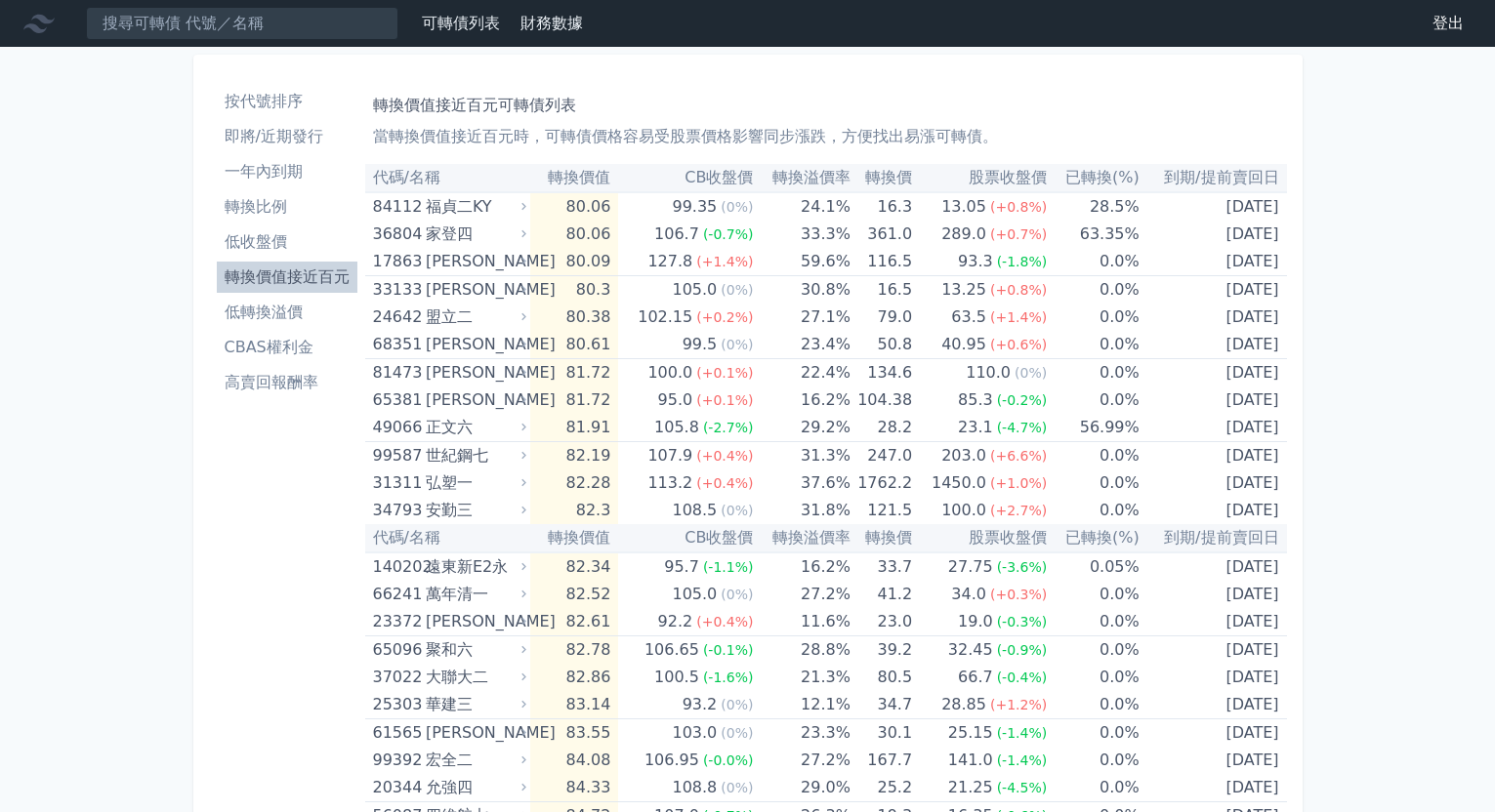
click at [294, 174] on li "一年內到期" at bounding box center [287, 172] width 140 height 24
